Goal: Transaction & Acquisition: Download file/media

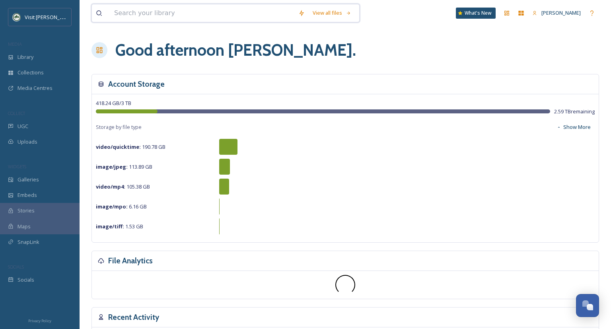
click at [152, 13] on input at bounding box center [202, 12] width 184 height 17
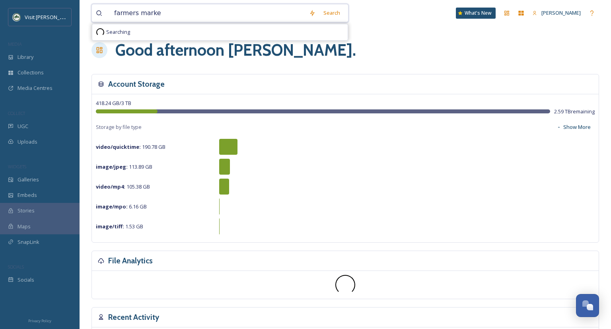
type input "farmers market"
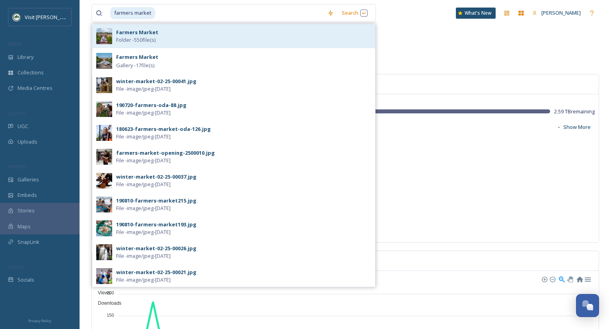
click at [148, 41] on span "Folder - 550 file(s)" at bounding box center [135, 40] width 39 height 8
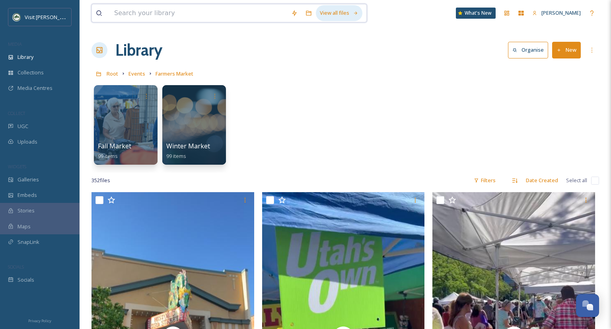
click at [357, 15] on icon at bounding box center [355, 13] width 5 height 5
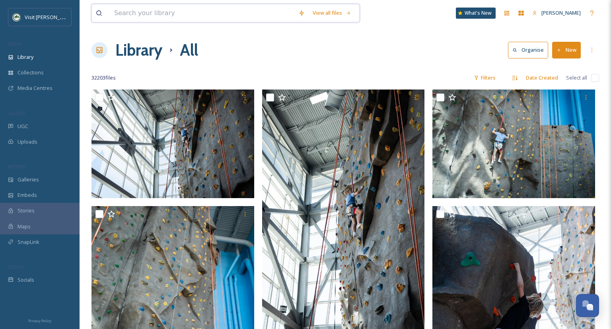
click at [139, 17] on input at bounding box center [202, 12] width 184 height 17
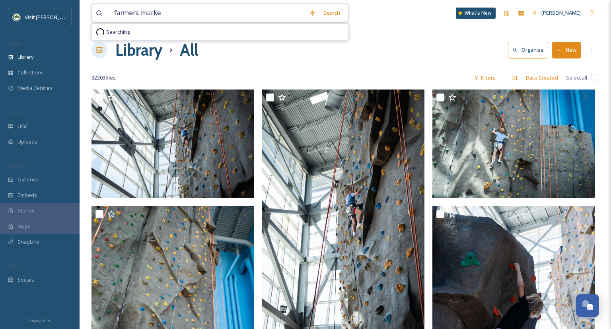
type input "farmers market"
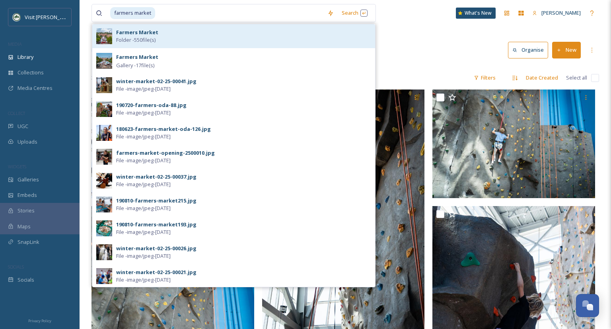
click at [122, 35] on strong "Farmers Market" at bounding box center [137, 32] width 42 height 7
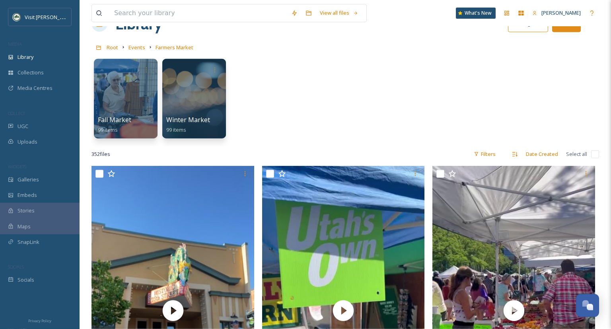
scroll to position [42, 0]
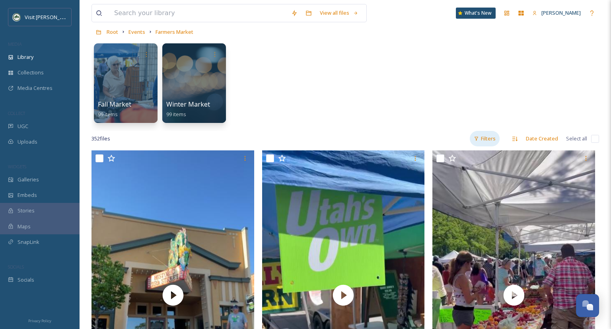
click at [489, 136] on div "Filters" at bounding box center [484, 139] width 30 height 16
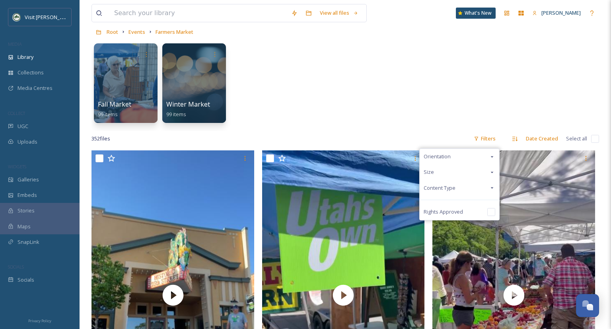
click at [491, 191] on div "Content Type" at bounding box center [459, 188] width 80 height 16
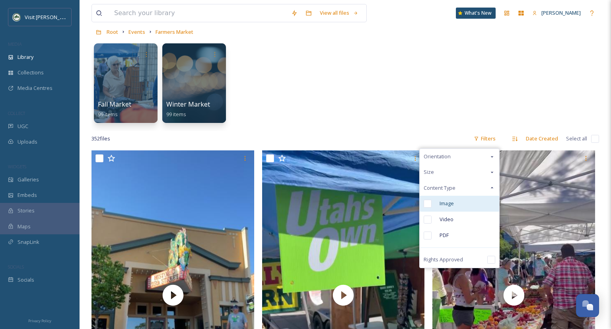
click at [453, 206] on span "Image" at bounding box center [446, 204] width 14 height 8
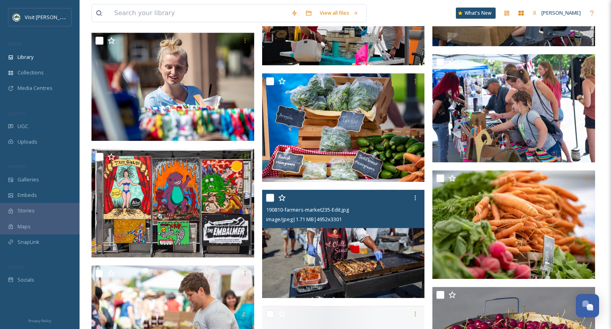
scroll to position [1007, 0]
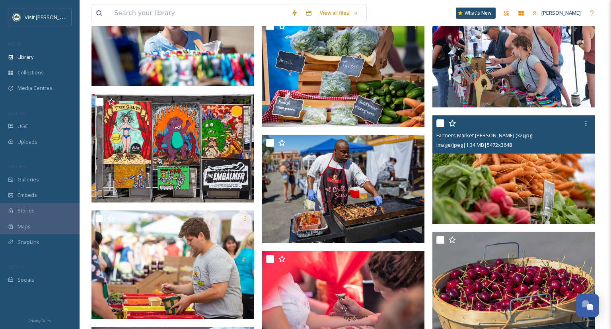
click at [483, 177] on img at bounding box center [513, 169] width 163 height 109
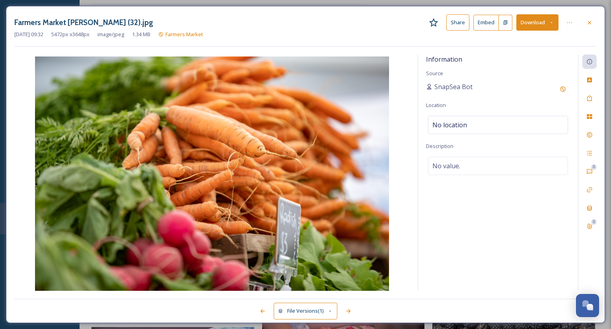
click at [550, 17] on button "Download" at bounding box center [537, 22] width 42 height 16
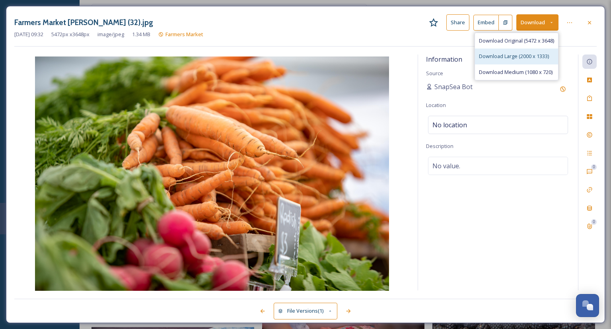
click at [501, 55] on span "Download Large (2000 x 1333)" at bounding box center [514, 56] width 70 height 8
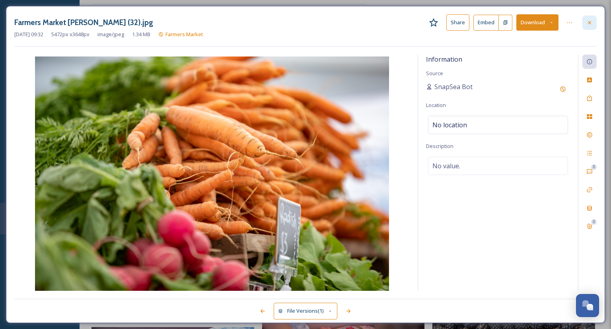
click at [592, 21] on icon at bounding box center [589, 22] width 6 height 6
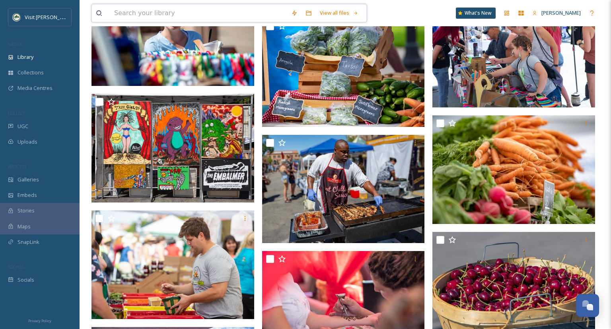
click at [176, 14] on input at bounding box center [198, 12] width 177 height 17
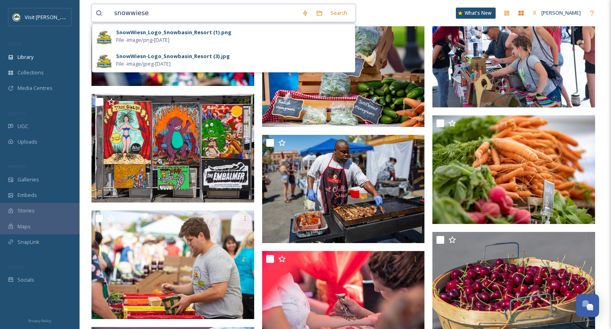
type input "snowwiesen"
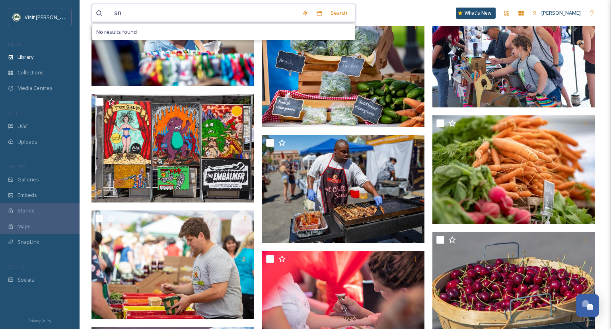
type input "s"
